Goal: Task Accomplishment & Management: Use online tool/utility

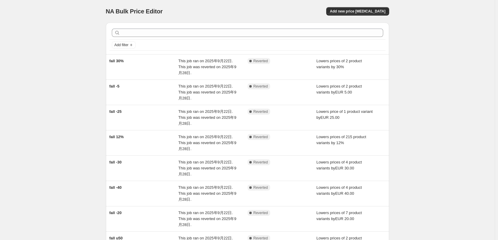
click at [445, 115] on div "NA Bulk Price Editor. This page is ready NA Bulk Price Editor Add new price [ME…" at bounding box center [247, 183] width 494 height 367
click at [353, 10] on span "Add new price change job" at bounding box center [357, 11] width 55 height 5
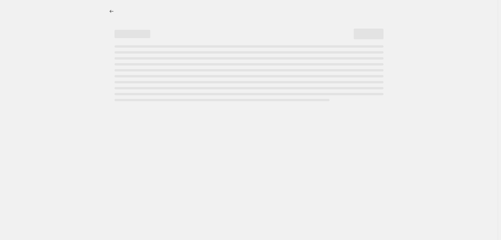
select select "percentage"
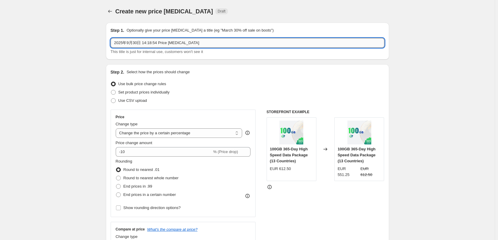
click at [147, 44] on input "2025年9月30日 14:18:54 Price change job" at bounding box center [248, 43] width 274 height 10
paste input "Portable WiFi Flash Sale"
type input "Portable WiFi Flash Sale"
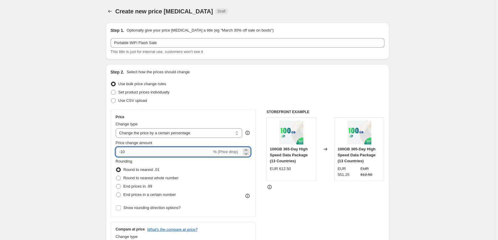
drag, startPoint x: 145, startPoint y: 150, endPoint x: 122, endPoint y: 152, distance: 23.4
click at [122, 152] on input "-10" at bounding box center [164, 152] width 96 height 10
type input "-15"
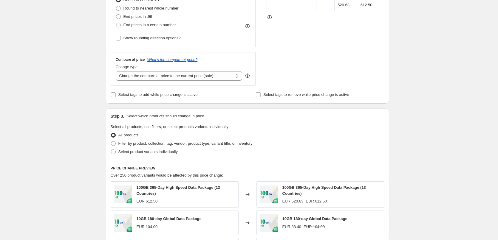
scroll to position [209, 0]
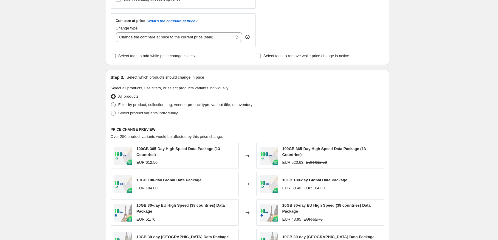
click at [180, 104] on span "Filter by product, collection, tag, vendor, product type, variant title, or inv…" at bounding box center [185, 105] width 134 height 4
click at [111, 103] on input "Filter by product, collection, tag, vendor, product type, variant title, or inv…" at bounding box center [111, 103] width 0 height 0
radio input "true"
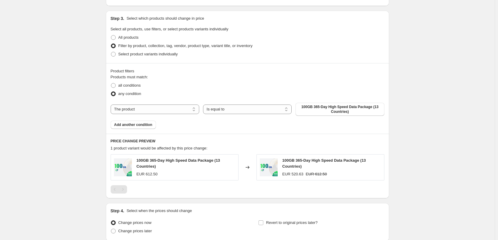
scroll to position [268, 0]
click at [339, 108] on span "100GB 365-Day High Speed Data Package (13 Countries)" at bounding box center [339, 109] width 81 height 10
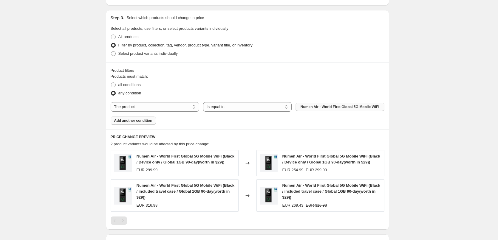
click at [138, 120] on span "Add another condition" at bounding box center [133, 120] width 38 height 5
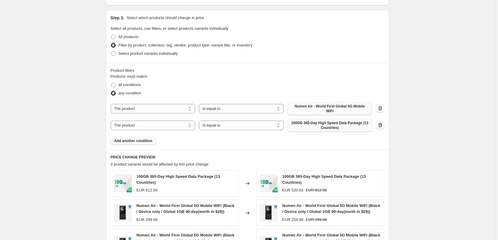
click at [320, 121] on span "100GB 365-Day High Speed Data Package (13 Countries)" at bounding box center [329, 126] width 77 height 10
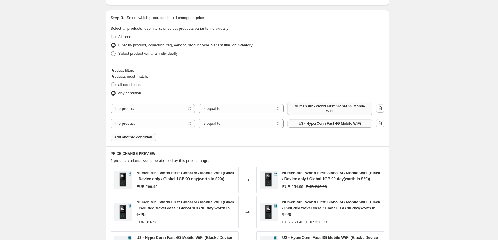
scroll to position [238, 0]
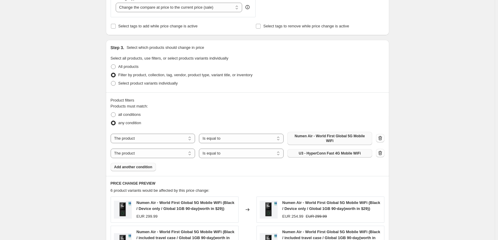
click at [120, 165] on span "Add another condition" at bounding box center [133, 167] width 38 height 5
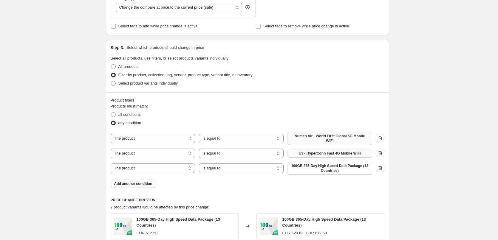
click at [331, 168] on span "100GB 365-Day High Speed Data Package (13 Countries)" at bounding box center [329, 169] width 77 height 10
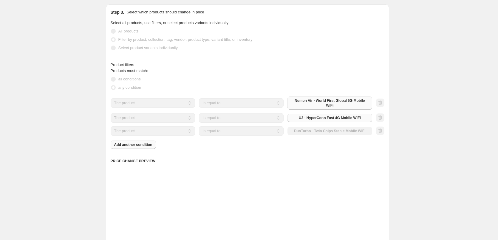
scroll to position [328, 0]
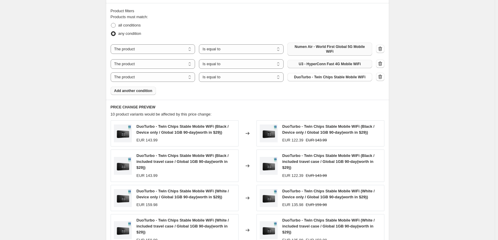
click at [139, 89] on span "Add another condition" at bounding box center [133, 91] width 38 height 5
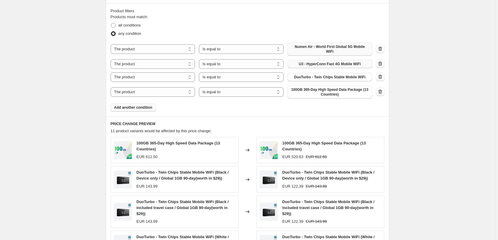
click at [317, 88] on span "100GB 365-Day High Speed Data Package (13 Countries)" at bounding box center [329, 92] width 77 height 10
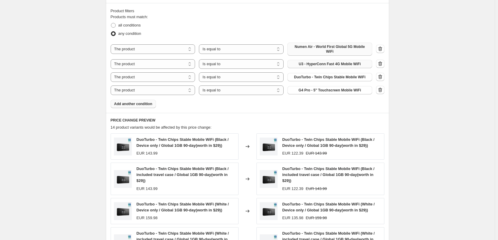
click at [137, 102] on span "Add another condition" at bounding box center [133, 104] width 38 height 5
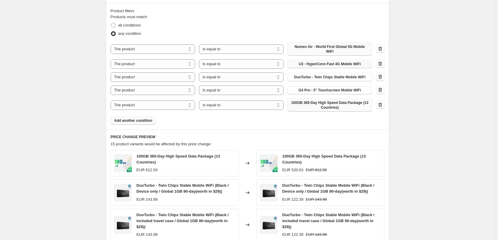
click at [305, 100] on span "100GB 365-Day High Speed Data Package (13 Countries)" at bounding box center [329, 105] width 77 height 10
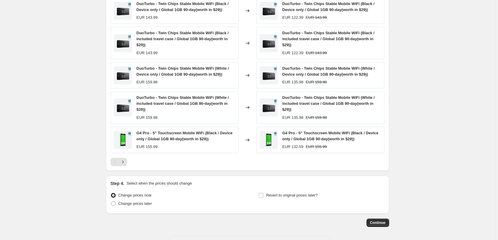
scroll to position [497, 0]
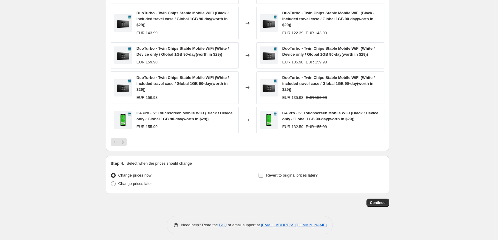
click at [288, 173] on span "Revert to original prices later?" at bounding box center [292, 175] width 52 height 4
click at [263, 173] on input "Revert to original prices later?" at bounding box center [260, 175] width 5 height 5
checkbox input "true"
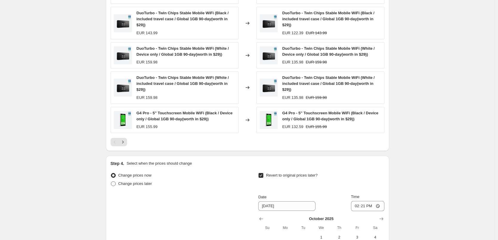
click at [139, 182] on span "Change prices later" at bounding box center [135, 183] width 34 height 4
click at [111, 182] on input "Change prices later" at bounding box center [111, 181] width 0 height 0
radio input "true"
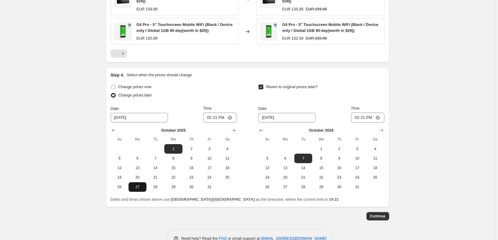
scroll to position [586, 0]
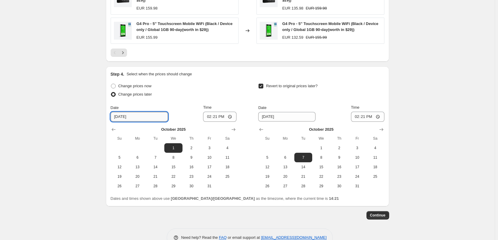
click at [127, 116] on input "10/1/2025" at bounding box center [139, 117] width 57 height 10
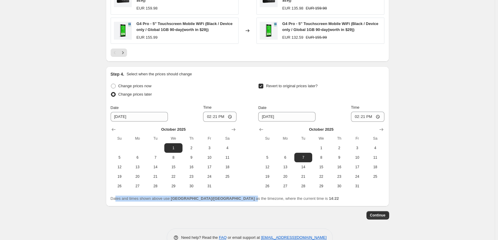
drag, startPoint x: 116, startPoint y: 198, endPoint x: 200, endPoint y: 194, distance: 84.1
click at [200, 196] on div "Dates and times shown above use Asia/Shanghai as the timezone, where the curren…" at bounding box center [248, 199] width 274 height 6
drag, startPoint x: 221, startPoint y: 196, endPoint x: 132, endPoint y: 195, distance: 88.5
click at [132, 196] on span "Dates and times shown above use Asia/Shanghai as the timezone, where the curren…" at bounding box center [225, 198] width 228 height 4
click at [243, 196] on span "Dates and times shown above use Asia/Shanghai as the timezone, where the curren…" at bounding box center [225, 198] width 228 height 4
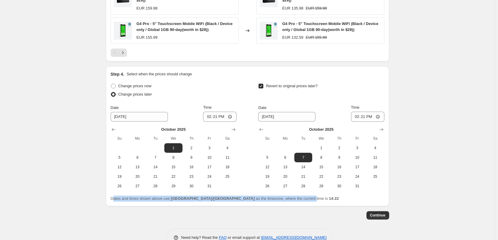
drag, startPoint x: 115, startPoint y: 197, endPoint x: 258, endPoint y: 198, distance: 143.3
click at [258, 198] on div "Dates and times shown above use Asia/Shanghai as the timezone, where the curren…" at bounding box center [248, 199] width 274 height 6
click at [250, 196] on span "Dates and times shown above use Asia/Shanghai as the timezone, where the curren…" at bounding box center [225, 198] width 228 height 4
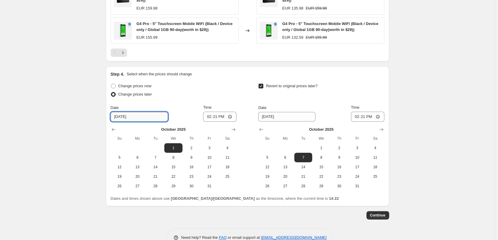
click at [121, 112] on input "10/1/2025" at bounding box center [139, 117] width 57 height 10
click at [198, 147] on span "2" at bounding box center [191, 148] width 13 height 5
drag, startPoint x: 210, startPoint y: 145, endPoint x: 210, endPoint y: 141, distance: 3.9
click at [210, 146] on span "3" at bounding box center [209, 148] width 13 height 5
type input "10/3/2025"
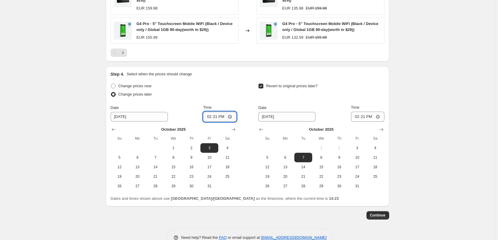
click at [222, 112] on input "14:21" at bounding box center [219, 117] width 33 height 10
click at [217, 114] on input "14:21" at bounding box center [219, 117] width 33 height 10
click at [235, 115] on input "14:21" at bounding box center [219, 117] width 33 height 10
click at [232, 113] on input "14:21" at bounding box center [219, 117] width 33 height 10
type input "22:00"
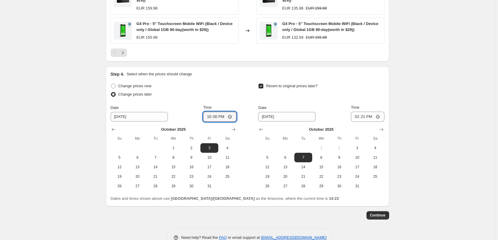
click at [247, 91] on div "Change prices now Change prices later Date 10/3/2025 Time 22:00 October 2025 Su…" at bounding box center [248, 136] width 274 height 109
click at [378, 146] on span "4" at bounding box center [374, 148] width 13 height 5
type input "10/4/2025"
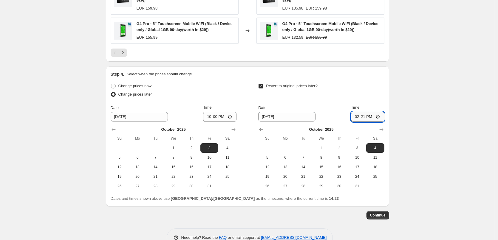
click at [365, 113] on input "14:21" at bounding box center [367, 117] width 33 height 10
type input "22:00"
click at [191, 146] on span "2" at bounding box center [191, 148] width 13 height 5
type input "10/2/2025"
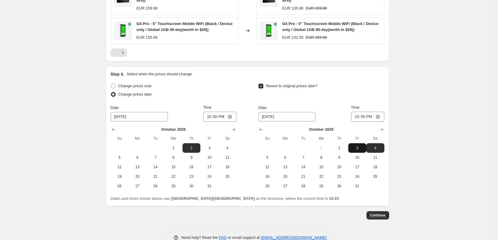
click at [363, 149] on button "3" at bounding box center [357, 148] width 18 height 10
type input "10/3/2025"
click at [215, 146] on span "3" at bounding box center [209, 148] width 13 height 5
type input "10/3/2025"
click at [372, 146] on span "4" at bounding box center [374, 148] width 13 height 5
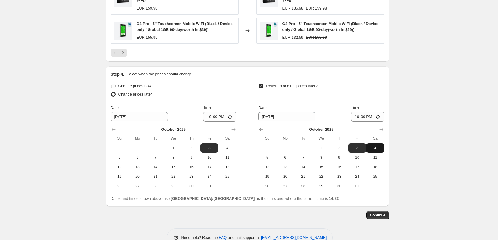
type input "10/4/2025"
click at [192, 146] on span "2" at bounding box center [191, 148] width 13 height 5
type input "10/2/2025"
click at [358, 146] on span "3" at bounding box center [356, 148] width 13 height 5
type input "10/3/2025"
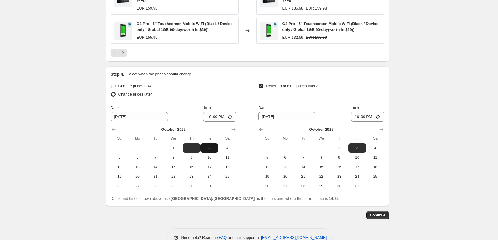
click at [209, 143] on button "3" at bounding box center [209, 148] width 18 height 10
type input "10/3/2025"
click at [372, 146] on span "4" at bounding box center [374, 148] width 13 height 5
type input "10/4/2025"
click at [192, 146] on span "2" at bounding box center [191, 148] width 13 height 5
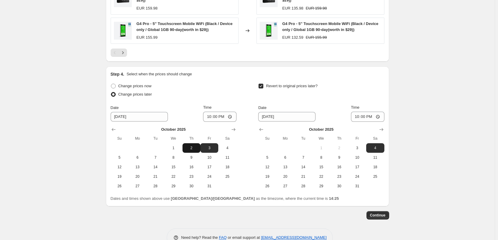
type input "10/2/2025"
click at [361, 146] on span "3" at bounding box center [356, 148] width 13 height 5
type input "10/3/2025"
click at [374, 213] on span "Continue" at bounding box center [377, 215] width 15 height 5
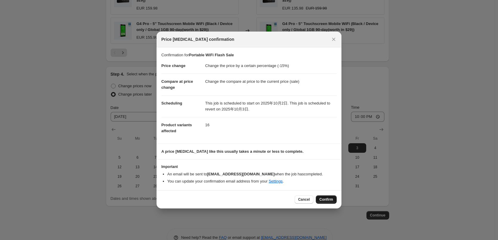
click at [330, 200] on span "Confirm" at bounding box center [326, 199] width 14 height 5
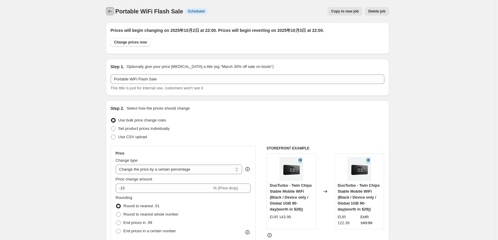
click at [108, 13] on icon "Price change jobs" at bounding box center [110, 11] width 6 height 6
